Goal: Task Accomplishment & Management: Manage account settings

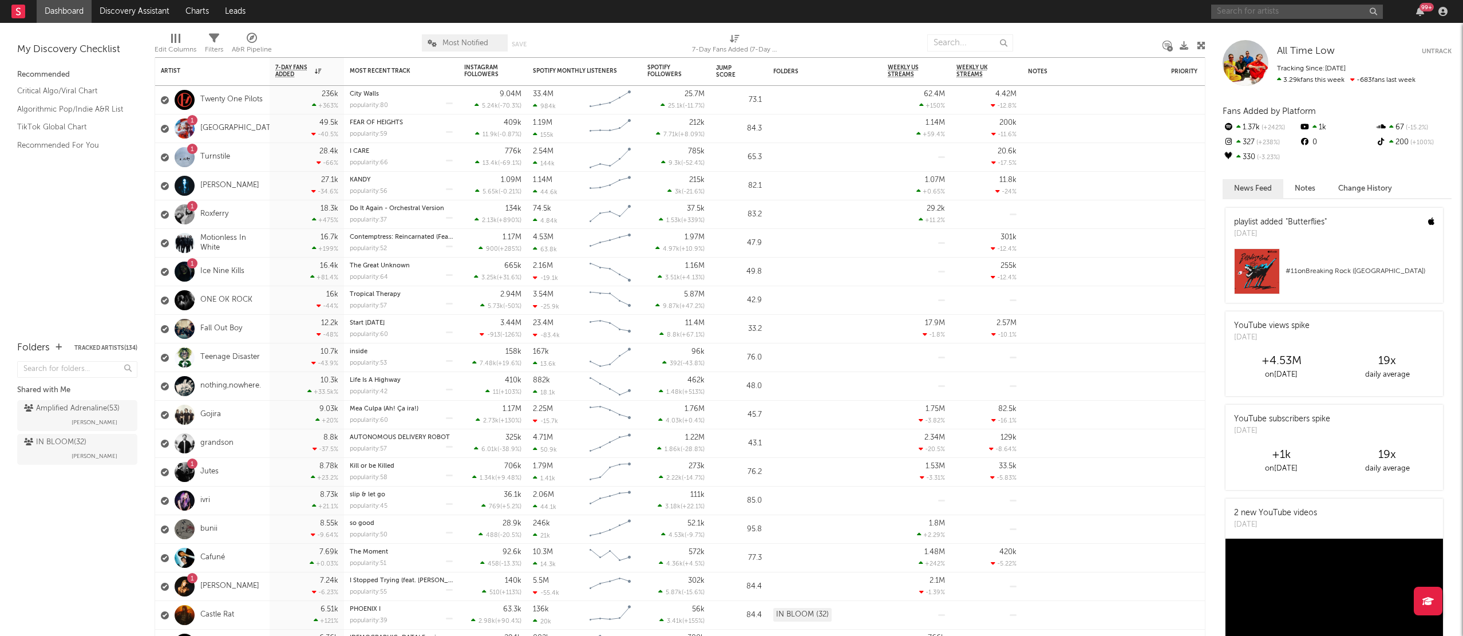
click at [1260, 14] on input "text" at bounding box center [1297, 12] width 172 height 14
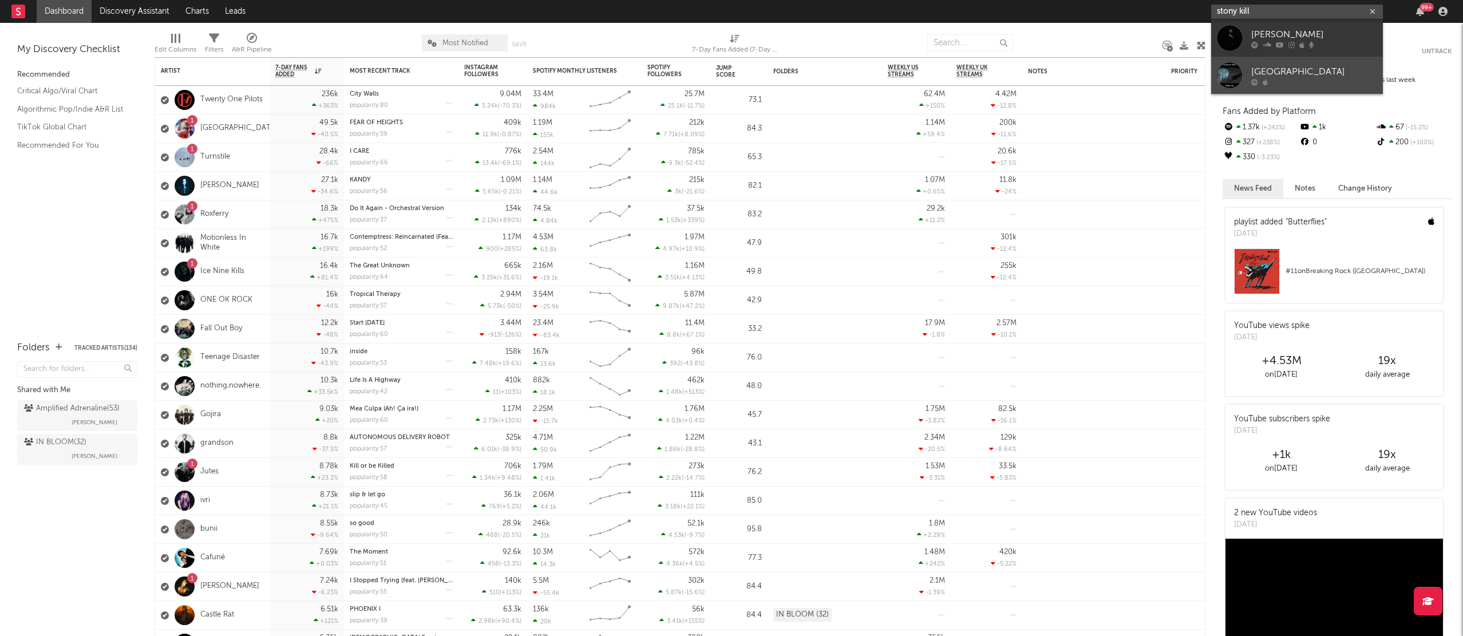
type input "stony kill"
click at [1278, 82] on div at bounding box center [1314, 81] width 126 height 7
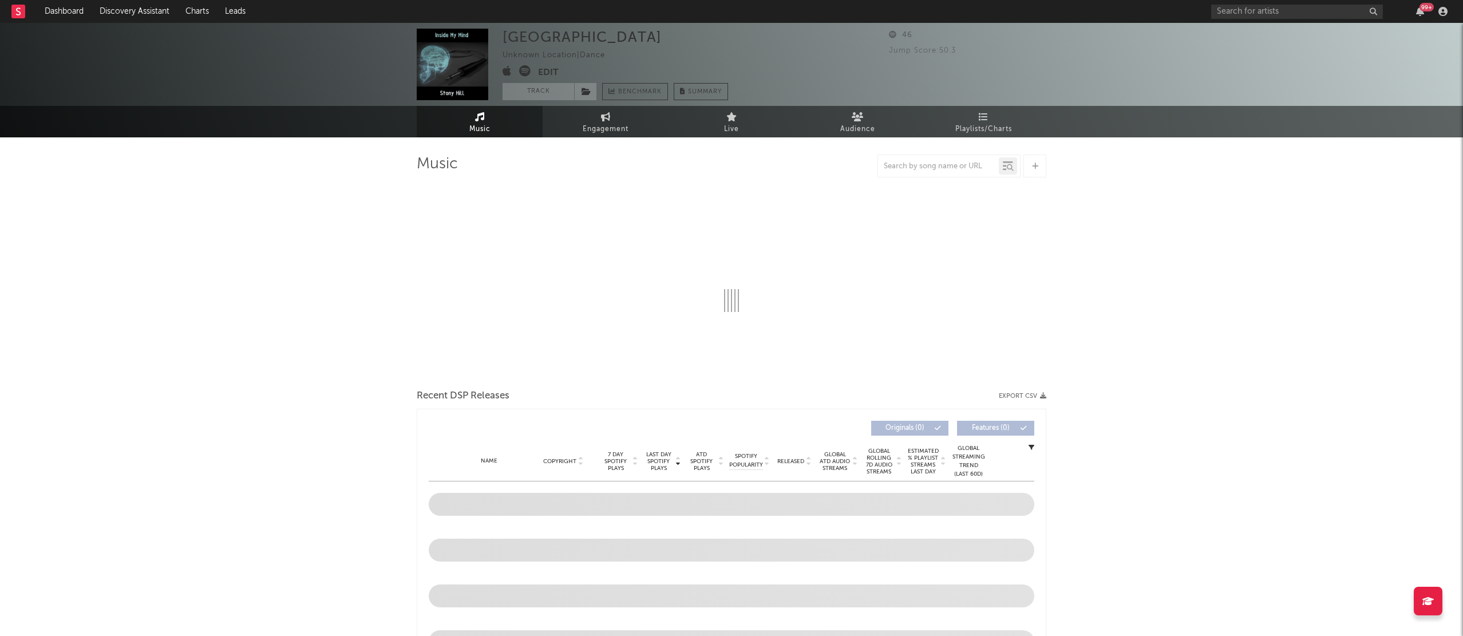
select select "1w"
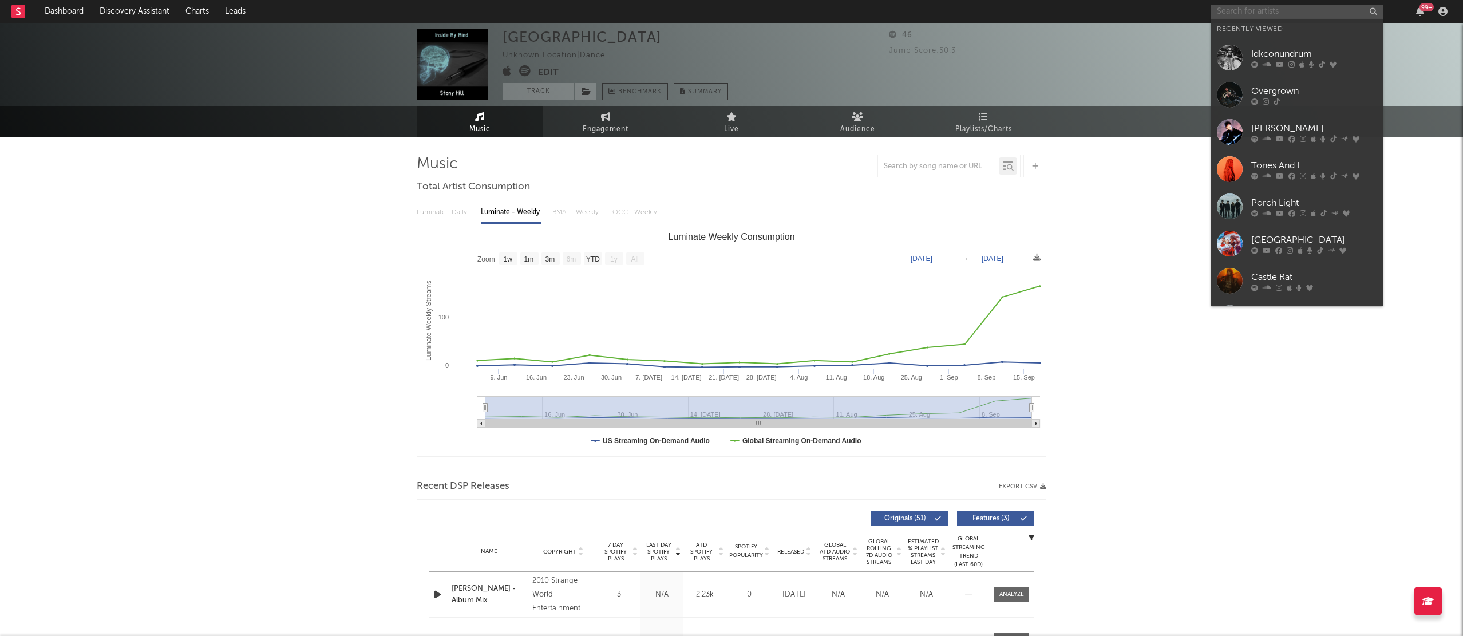
click at [1263, 13] on input "text" at bounding box center [1297, 12] width 172 height 14
paste input "[URL][DOMAIN_NAME]"
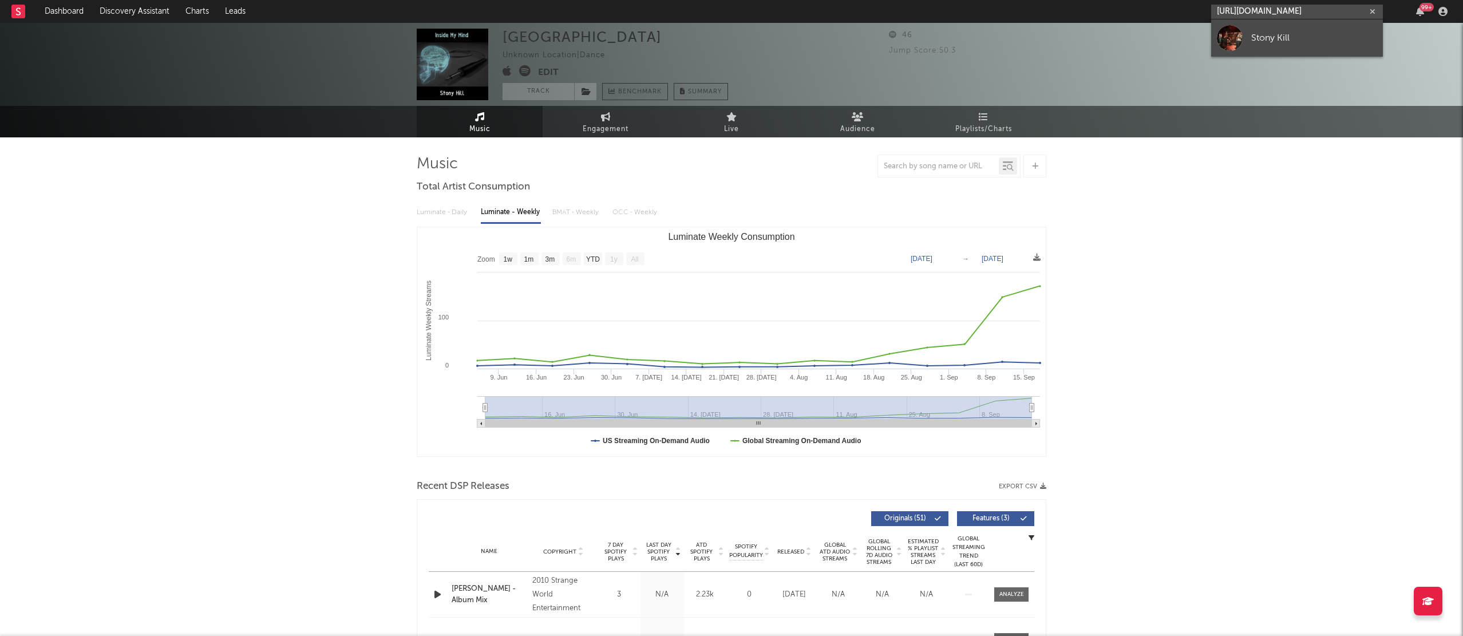
type input "[URL][DOMAIN_NAME]"
click at [1280, 41] on div "Stony Kill" at bounding box center [1314, 38] width 126 height 14
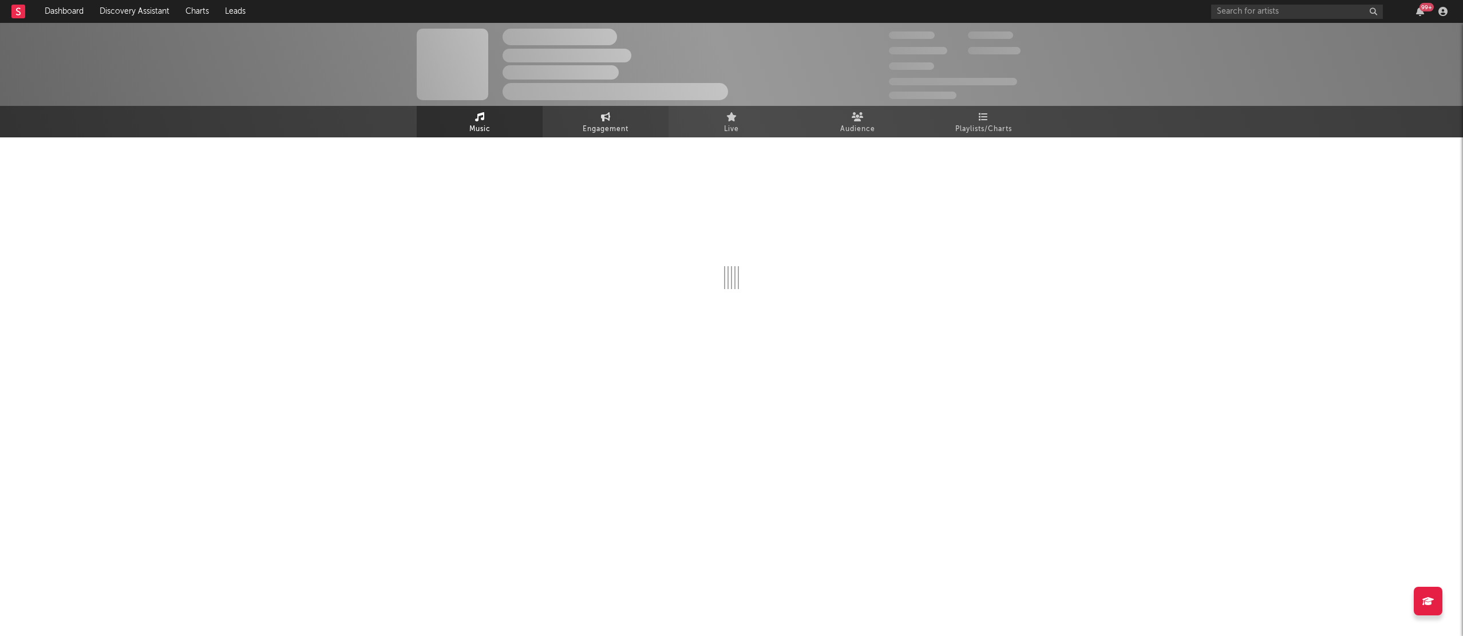
select select "1w"
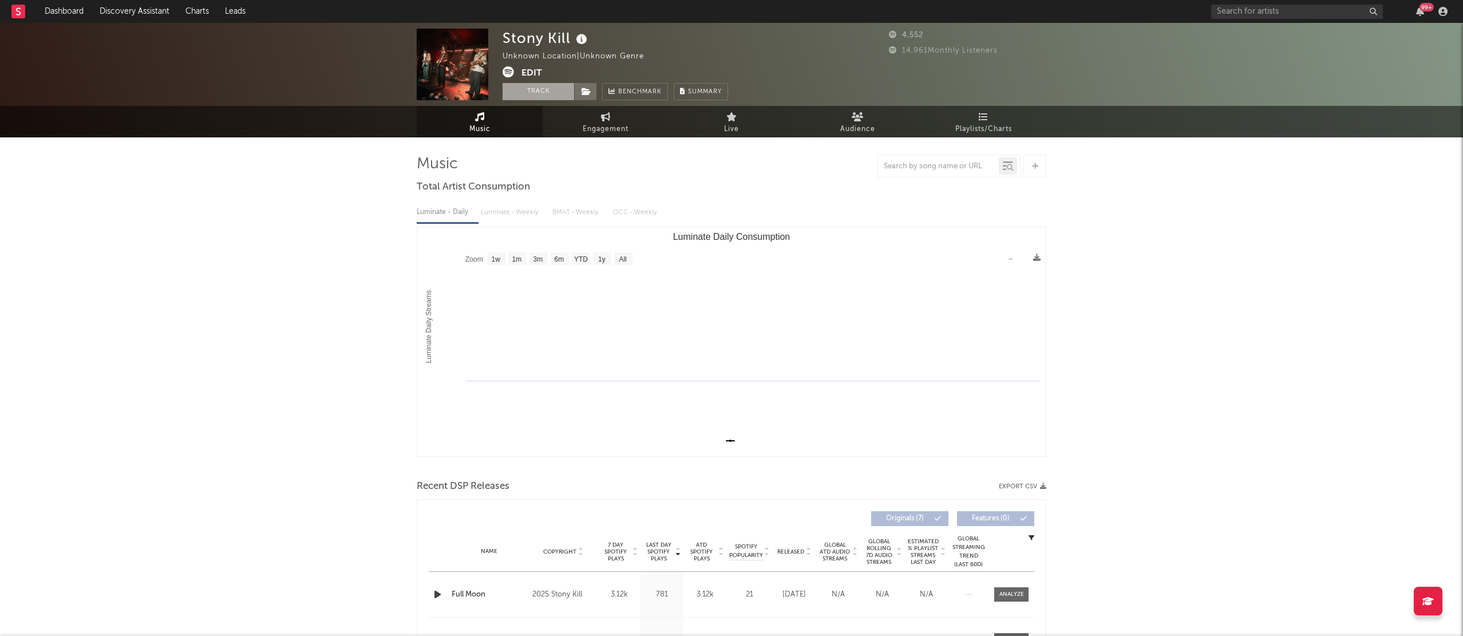
click at [532, 93] on button "Track" at bounding box center [538, 91] width 72 height 17
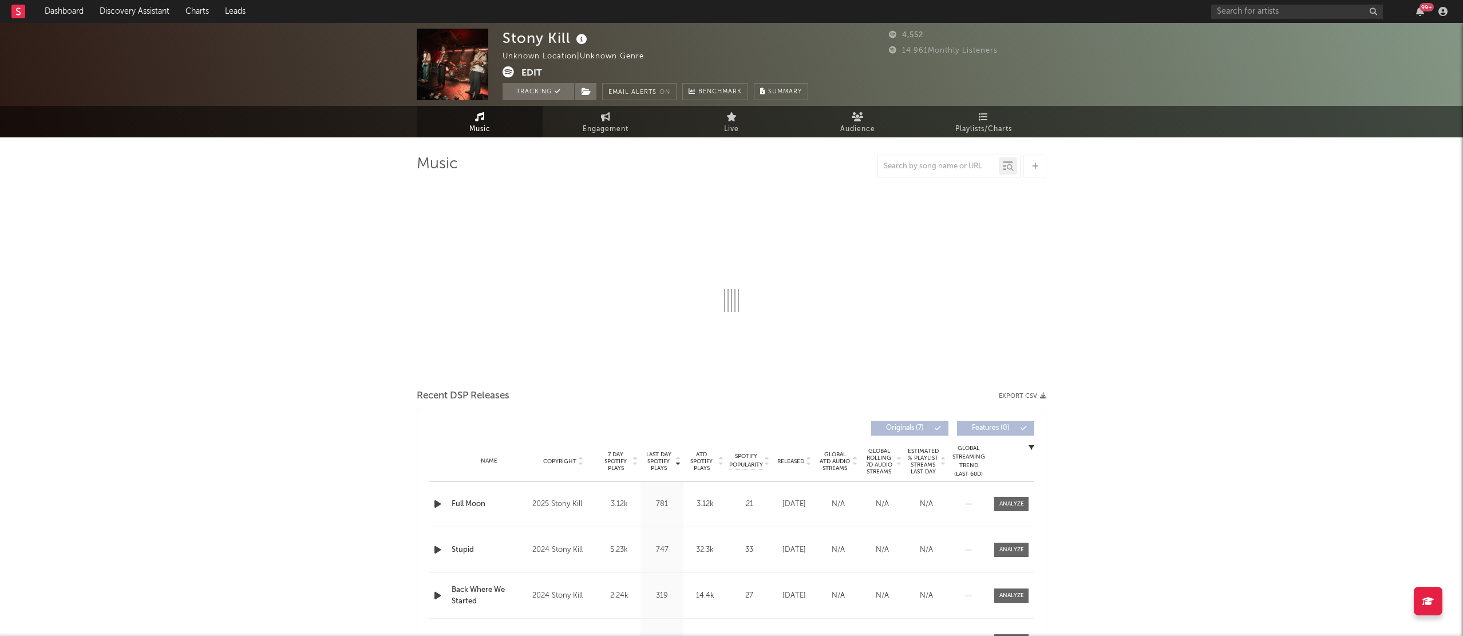
select select "1w"
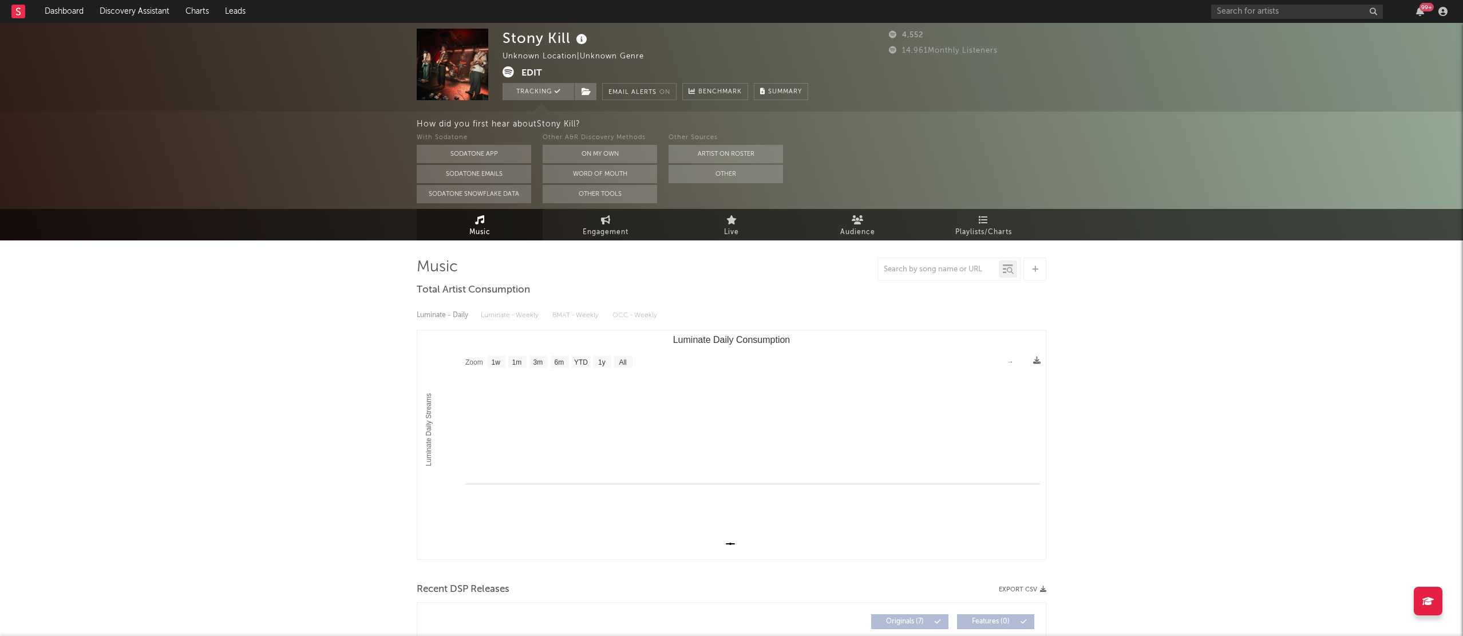
click at [537, 74] on button "Edit" at bounding box center [531, 73] width 21 height 14
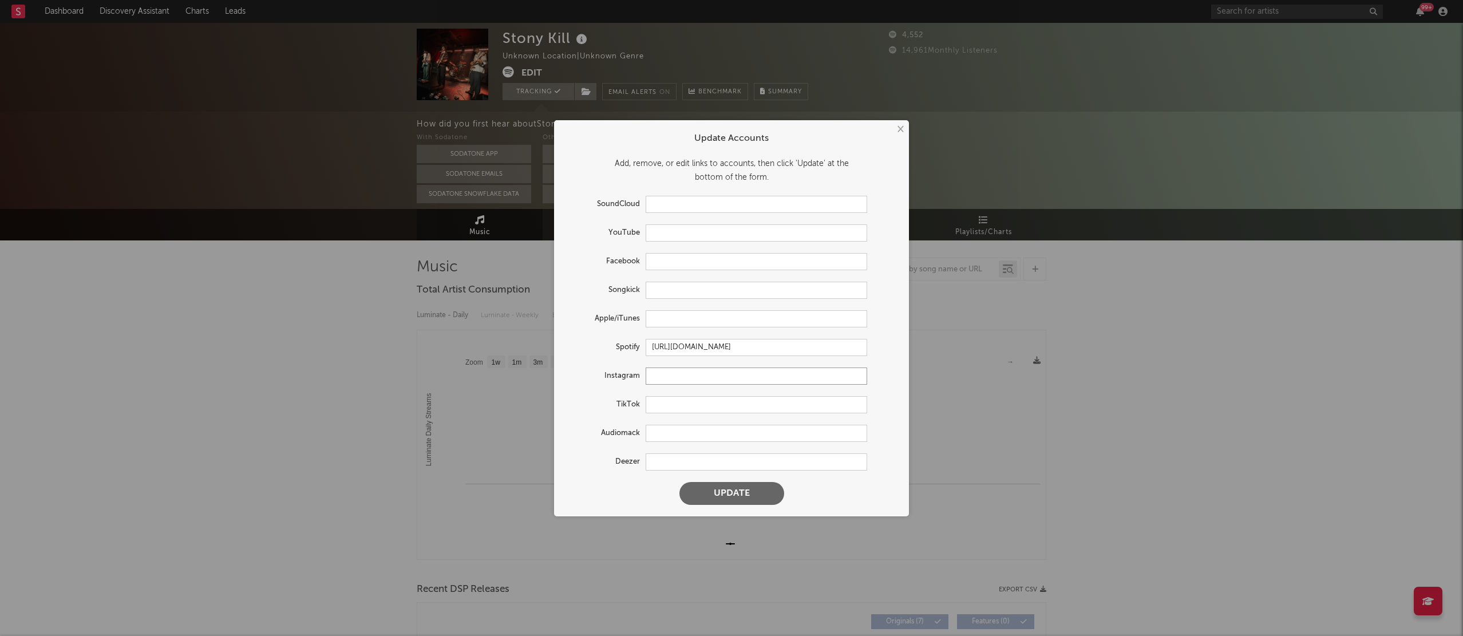
click at [683, 376] on input "text" at bounding box center [756, 375] width 221 height 17
paste input "[URL][DOMAIN_NAME][DOMAIN_NAME]"
type input "[URL][DOMAIN_NAME][DOMAIN_NAME]"
click at [696, 409] on input "text" at bounding box center [756, 404] width 221 height 17
paste input "[URL][EMAIL_ADDRESS][DOMAIN_NAME][DOMAIN_NAME]"
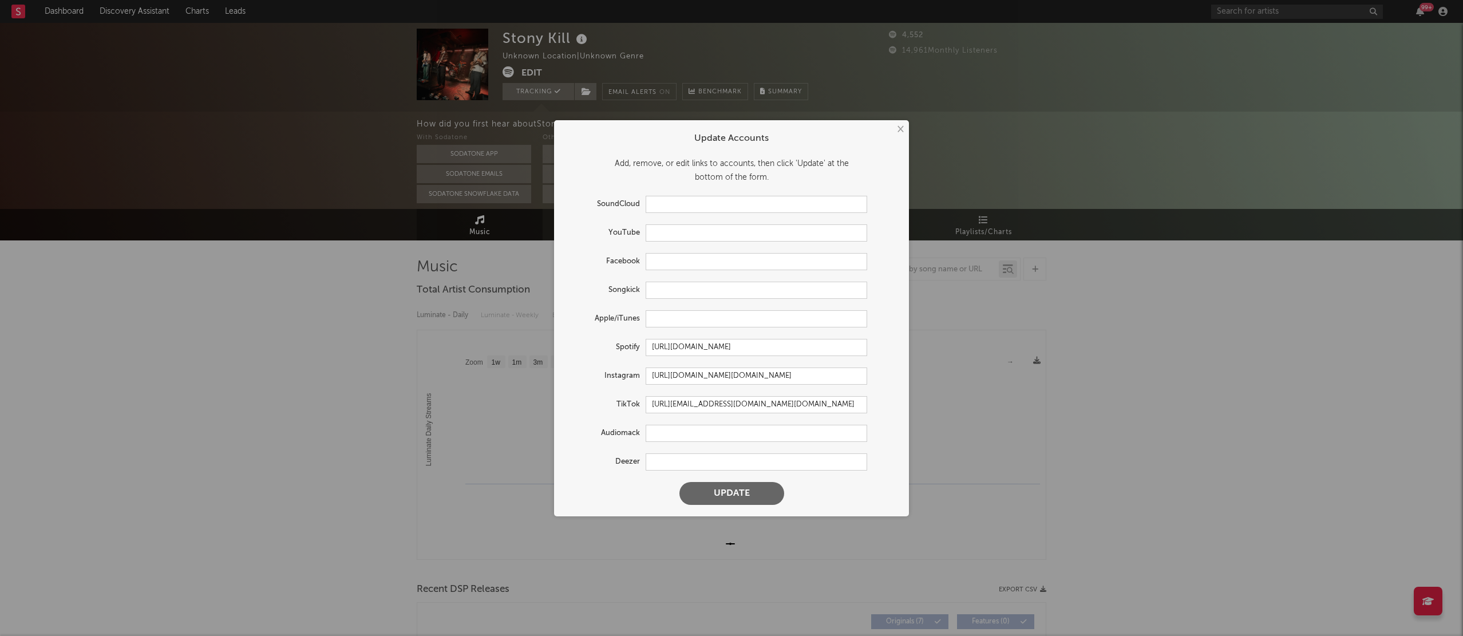
click at [735, 493] on button "Update" at bounding box center [731, 493] width 105 height 23
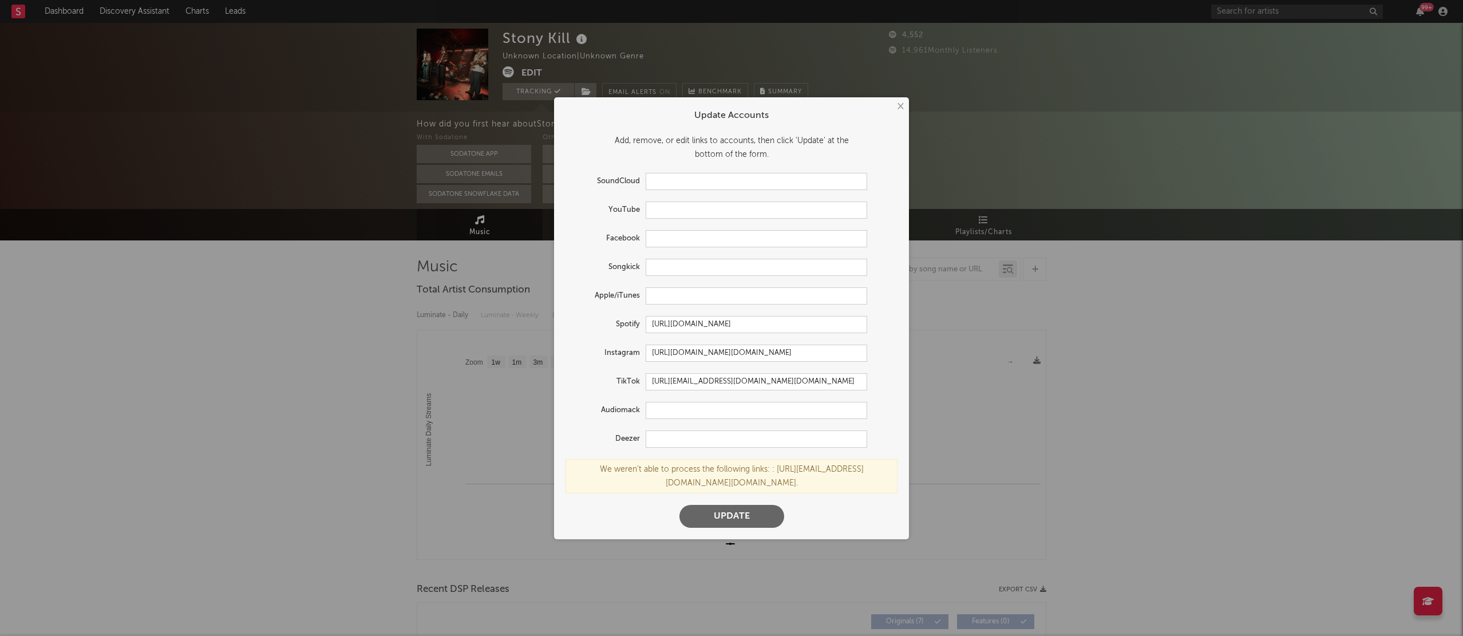
scroll to position [1, 0]
click at [779, 381] on input "[URL][EMAIL_ADDRESS][DOMAIN_NAME][DOMAIN_NAME]" at bounding box center [756, 381] width 221 height 17
click at [797, 382] on input "[URL][EMAIL_ADDRESS][DOMAIN_NAME][DOMAIN_NAME]" at bounding box center [756, 381] width 221 height 17
drag, startPoint x: 861, startPoint y: 381, endPoint x: 957, endPoint y: 381, distance: 96.7
click at [957, 381] on div "× Update Accounts Add, remove, or edit links to accounts, then click 'Update' a…" at bounding box center [731, 318] width 1463 height 636
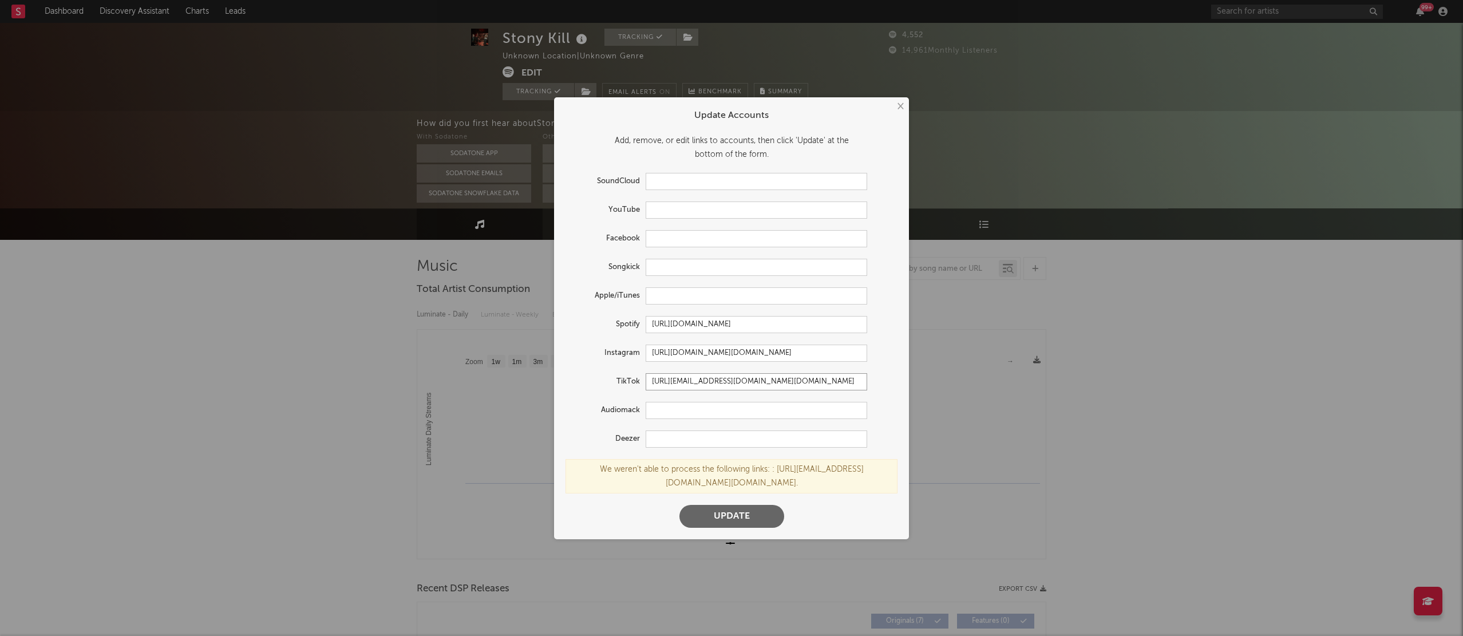
type input "[URL][EMAIL_ADDRESS][DOMAIN_NAME][DOMAIN_NAME]"
click at [731, 516] on button "Update" at bounding box center [731, 516] width 105 height 23
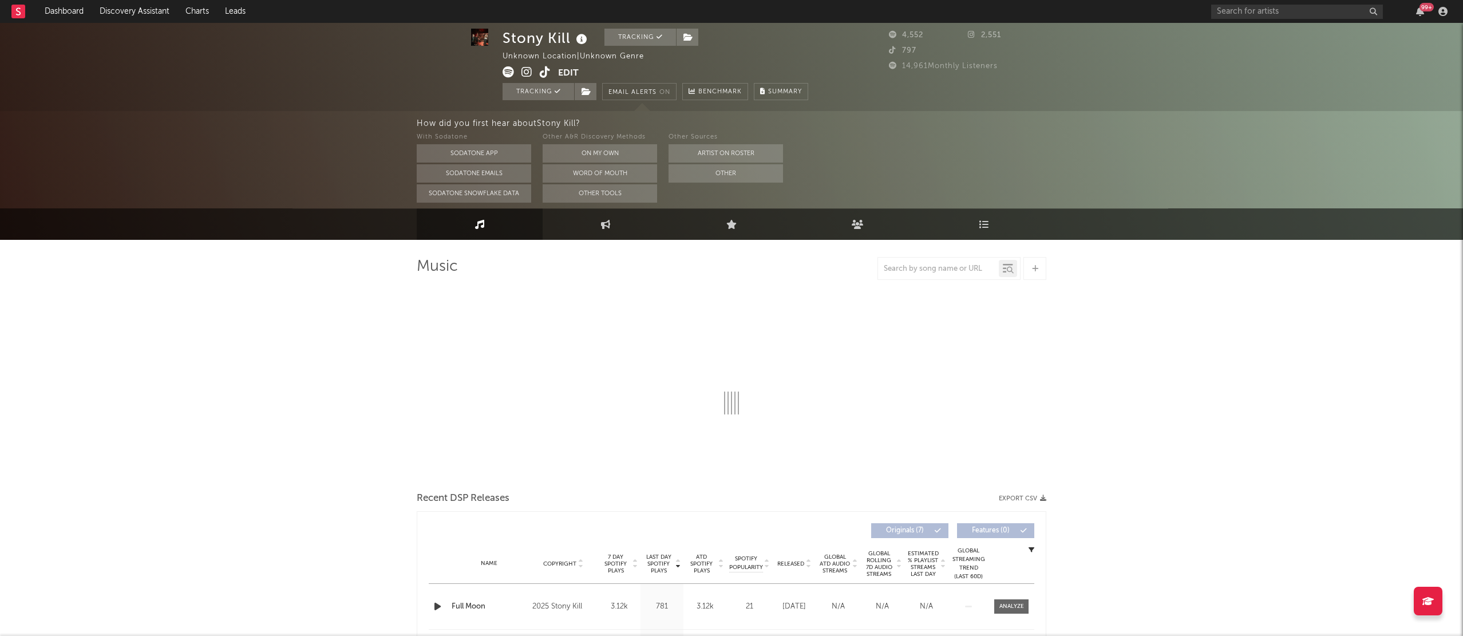
select select "1w"
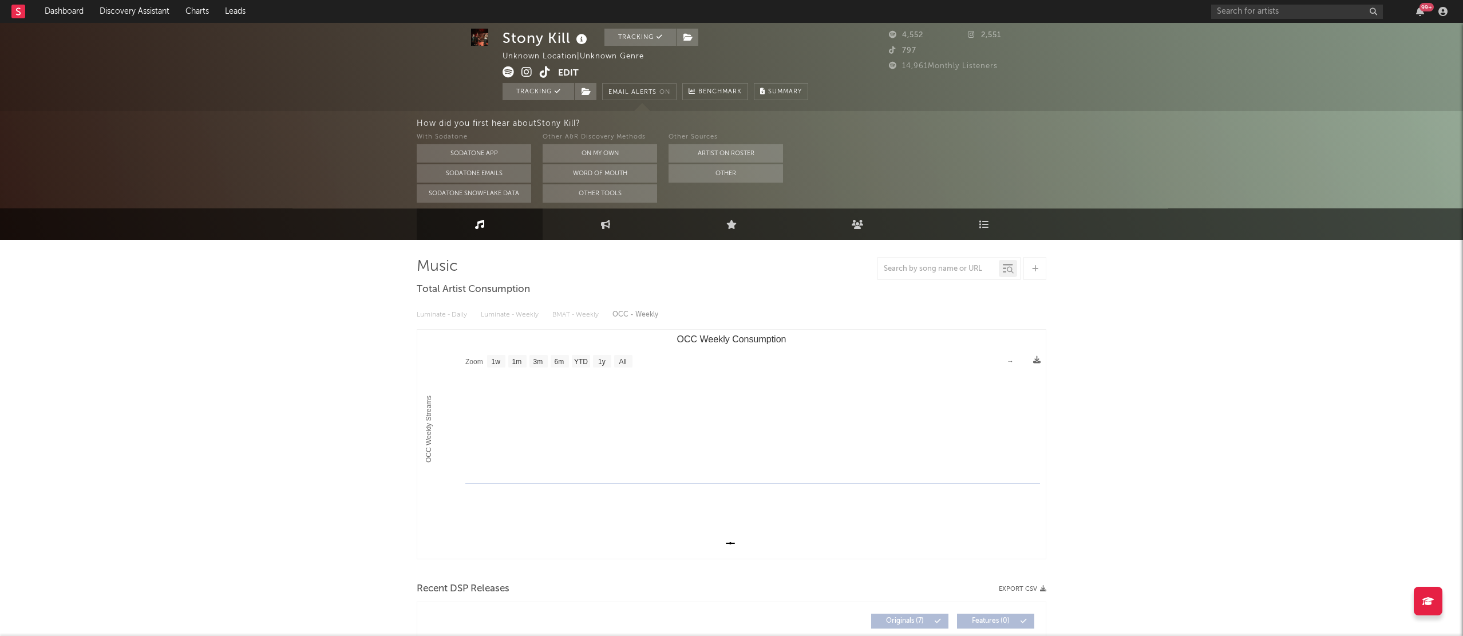
click at [331, 156] on div "How did you first hear about Stony Kill ? With Sodatone Sodatone App Sodatone E…" at bounding box center [731, 159] width 1463 height 97
click at [282, 90] on div "Stony Kill Tracking Unknown Location | Unknown Genre Edit Tracking Email Alerts…" at bounding box center [731, 66] width 1463 height 89
